Goal: Ask a question

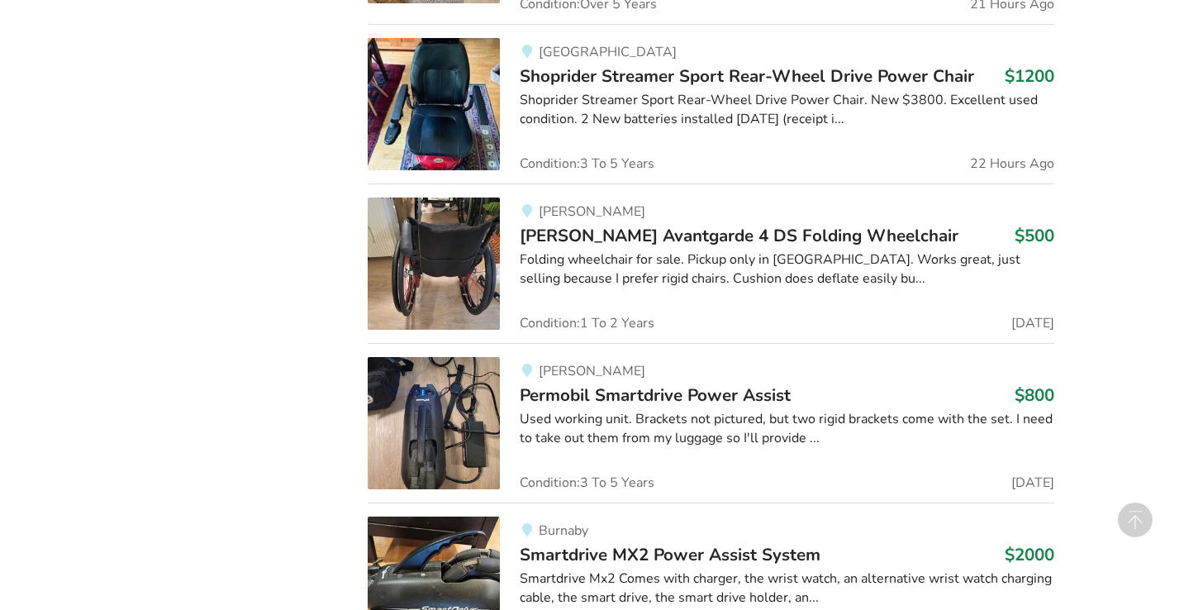
scroll to position [2043, 0]
click at [624, 390] on span "Permobil Smartdrive Power Assist" at bounding box center [655, 394] width 271 height 23
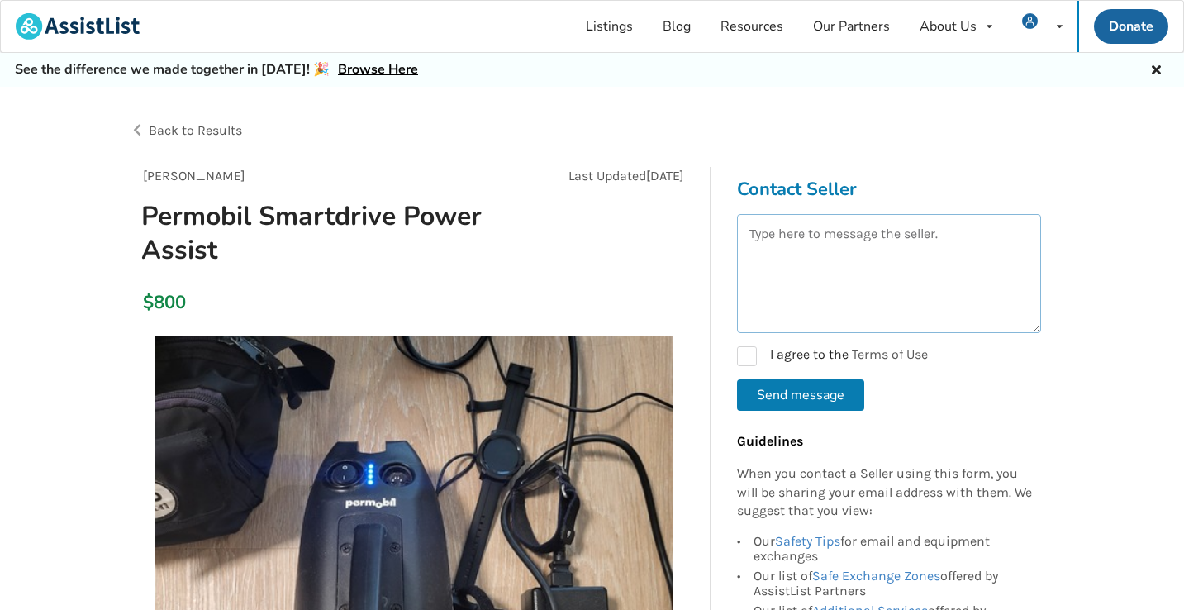
click at [798, 232] on textarea at bounding box center [889, 273] width 304 height 119
type textarea "I need one of the mounting brackets for my smart drive. Could I purchase one fr…"
click at [745, 346] on label "I agree to the Terms of Use" at bounding box center [832, 356] width 191 height 20
checkbox input "true"
click at [783, 391] on button "Send message" at bounding box center [800, 394] width 127 height 31
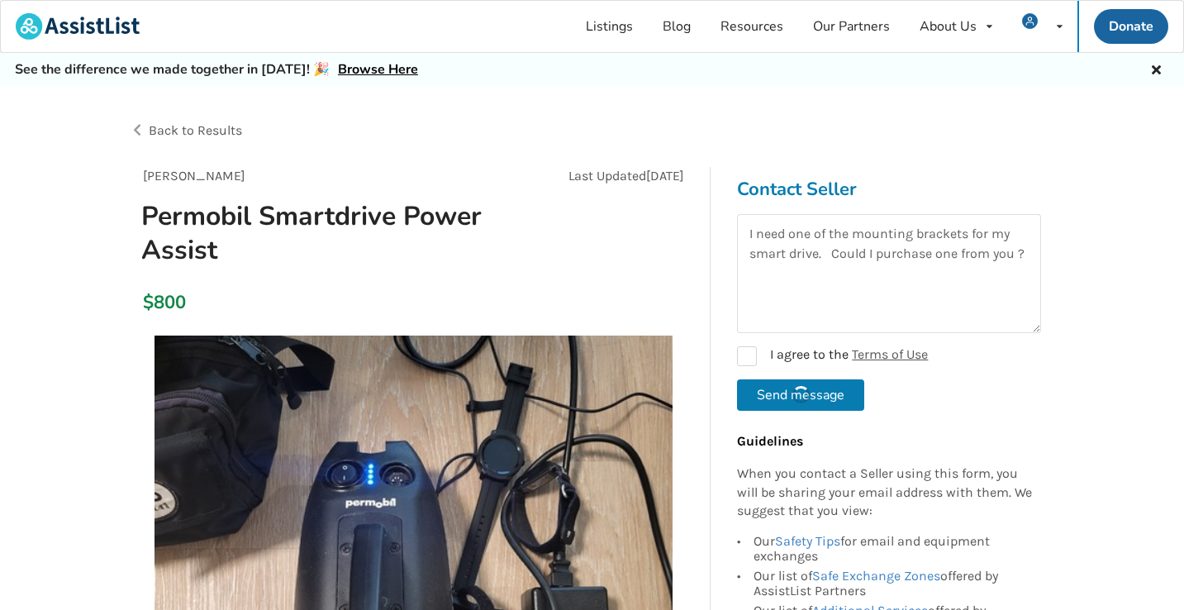
checkbox input "false"
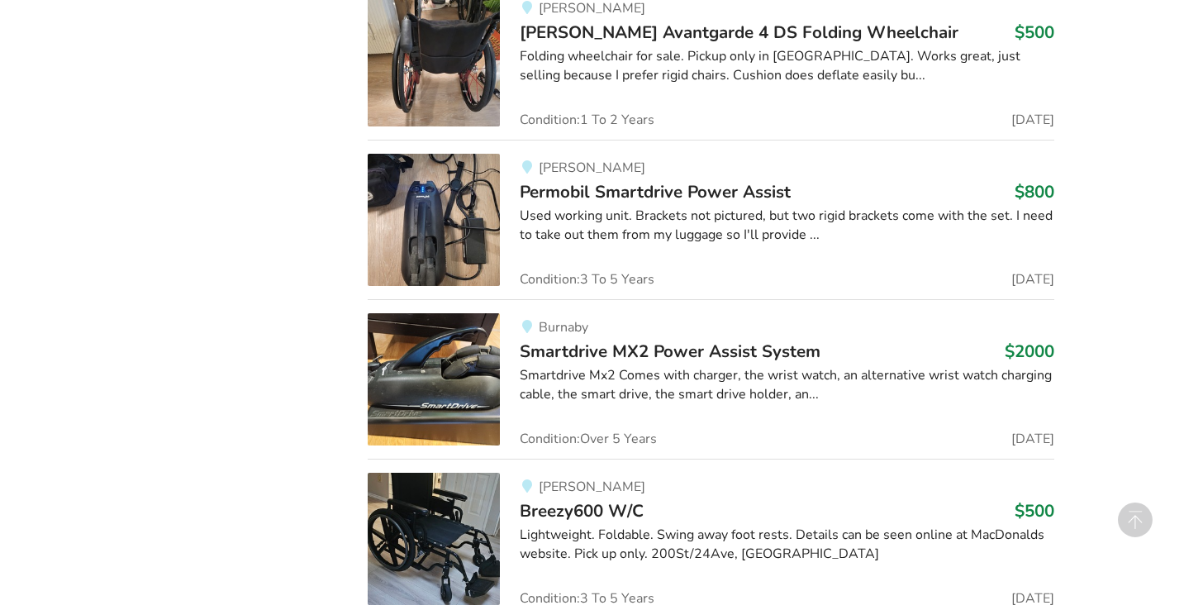
scroll to position [2246, 0]
click at [406, 350] on img at bounding box center [434, 379] width 132 height 132
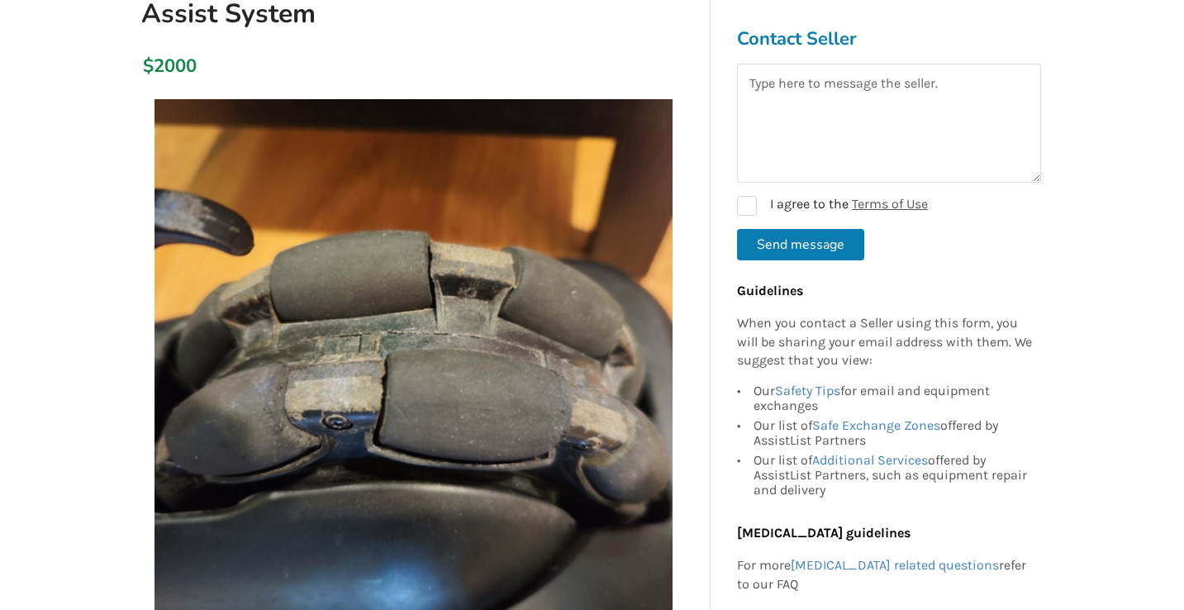
scroll to position [229, 0]
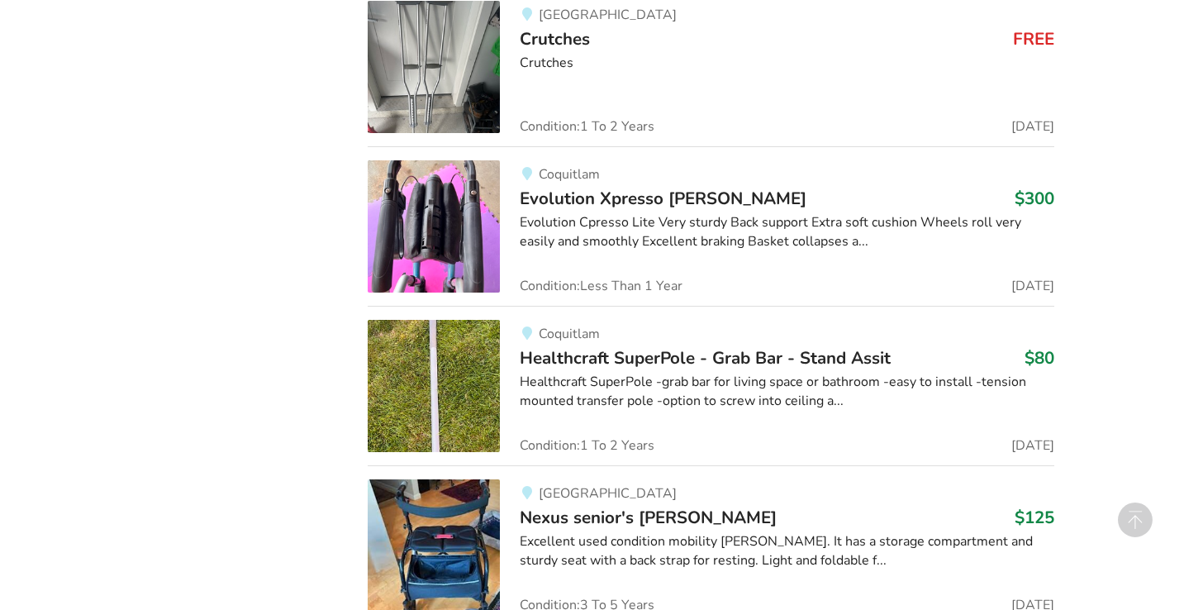
scroll to position [2878, 0]
